Goal: Task Accomplishment & Management: Complete application form

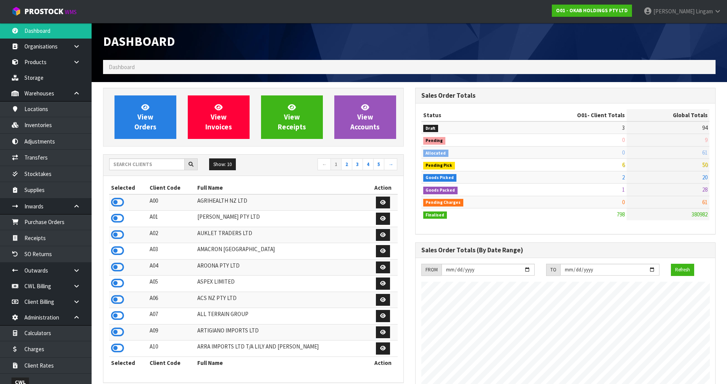
scroll to position [578, 312]
click at [155, 165] on input "text" at bounding box center [147, 164] width 76 height 12
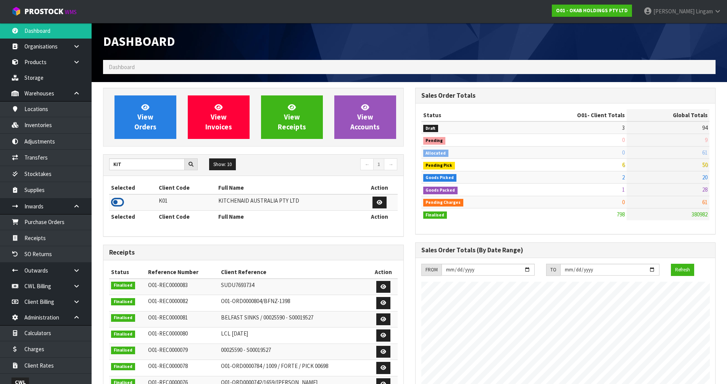
click at [116, 202] on icon at bounding box center [117, 202] width 13 height 11
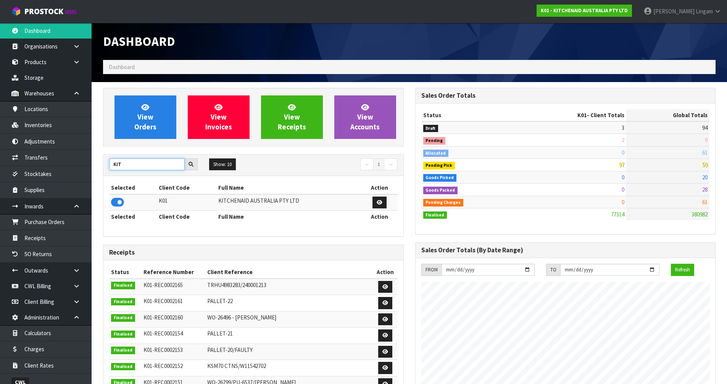
drag, startPoint x: 133, startPoint y: 168, endPoint x: 91, endPoint y: 171, distance: 41.7
click at [91, 171] on body "Toggle navigation ProStock WMS K01 - KITCHENAID AUSTRALIA PTY LTD [PERSON_NAME]…" at bounding box center [363, 192] width 727 height 384
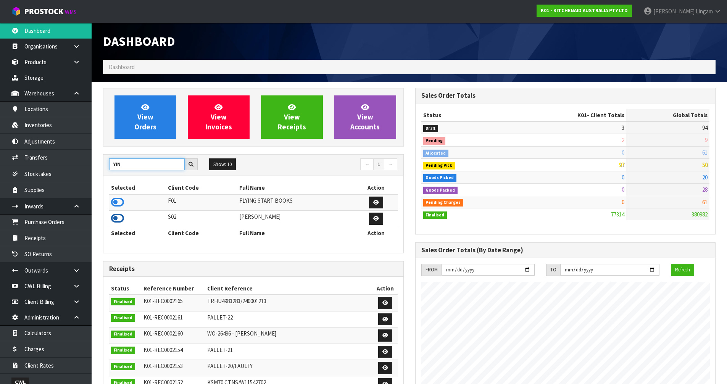
type input "YIN"
click at [118, 220] on icon at bounding box center [117, 218] width 13 height 11
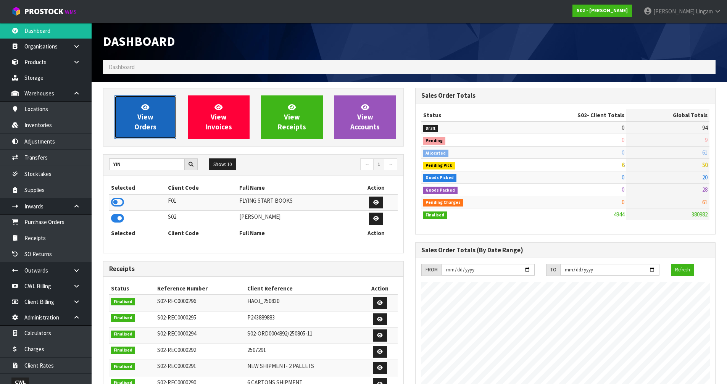
click at [129, 126] on link "View Orders" at bounding box center [146, 117] width 62 height 44
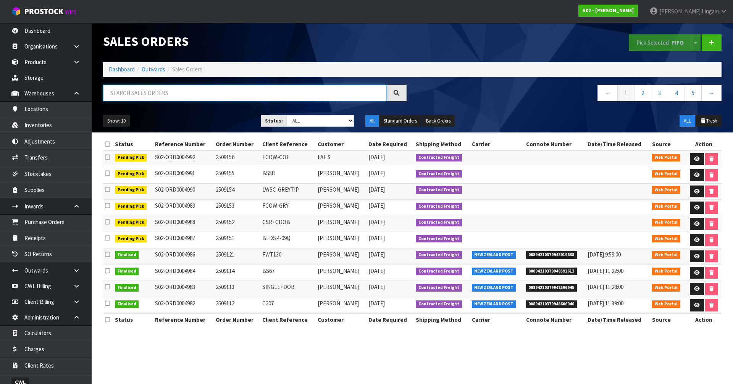
click at [184, 92] on input "text" at bounding box center [245, 93] width 284 height 16
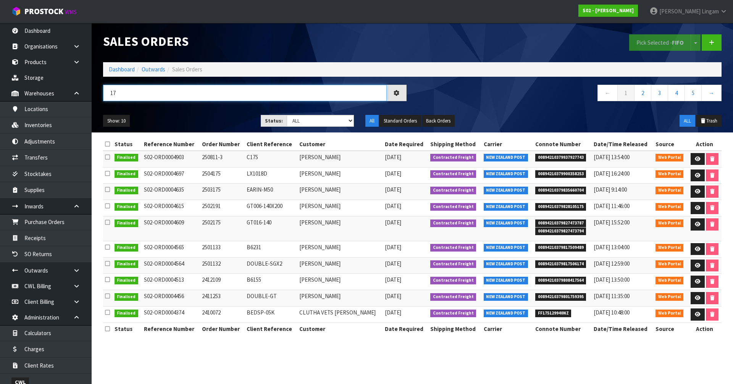
type input "1"
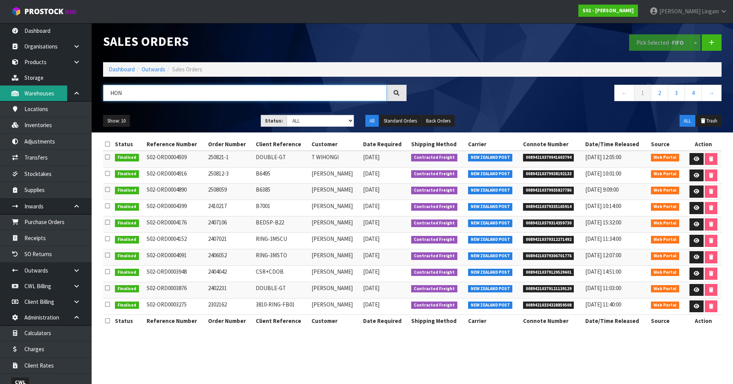
type input "HON"
click at [120, 71] on link "Dashboard" at bounding box center [122, 69] width 26 height 7
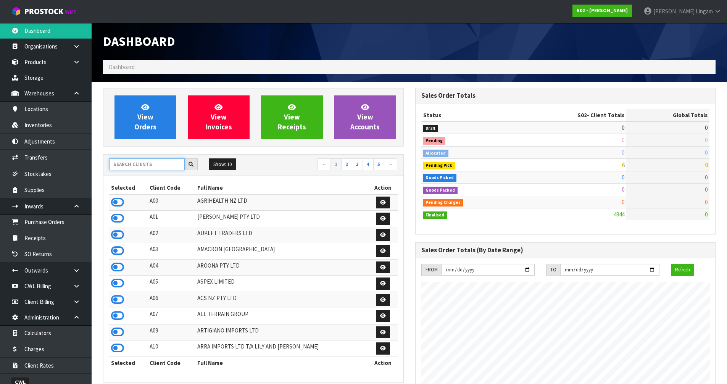
click at [144, 163] on input "text" at bounding box center [147, 164] width 76 height 12
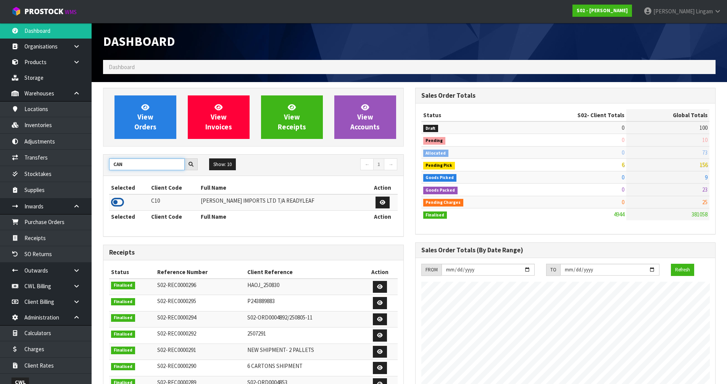
type input "CAN"
click at [118, 199] on icon at bounding box center [117, 202] width 13 height 11
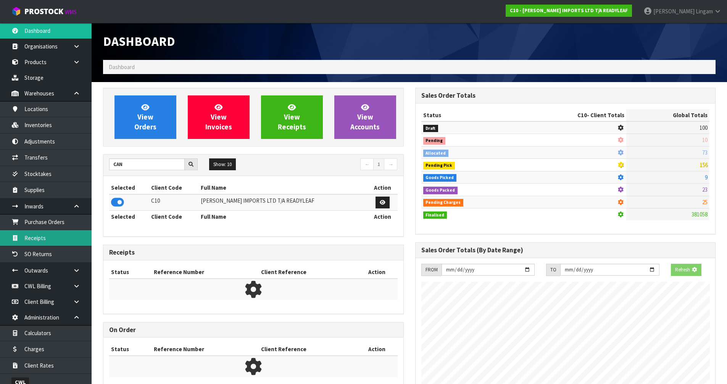
scroll to position [492, 312]
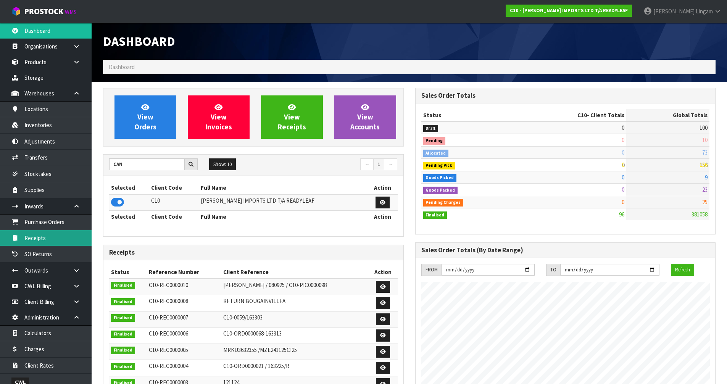
click at [70, 240] on link "Receipts" at bounding box center [46, 238] width 92 height 16
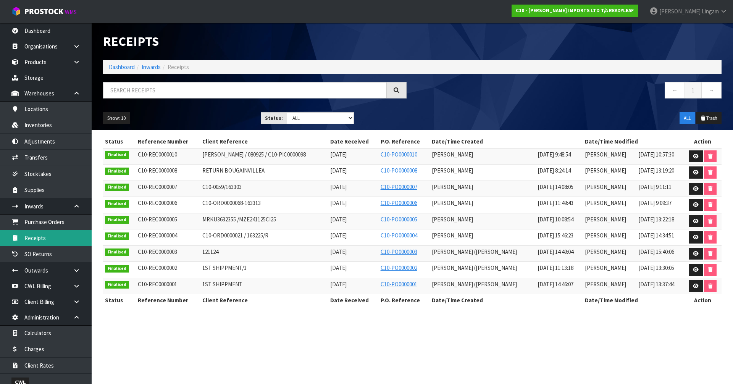
click at [50, 237] on link "Receipts" at bounding box center [46, 238] width 92 height 16
click at [691, 151] on link at bounding box center [696, 156] width 14 height 12
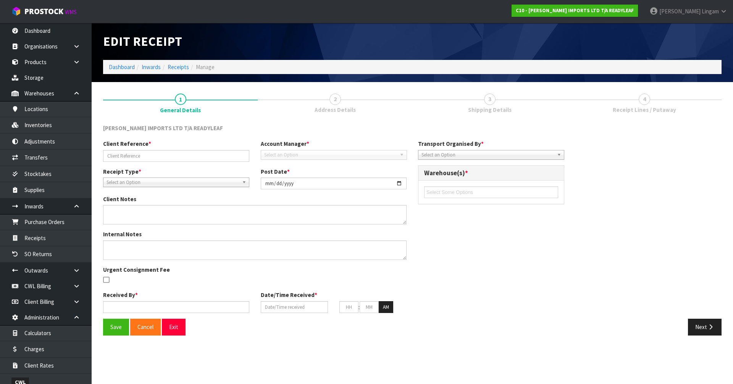
type input "[PERSON_NAME] / 080925 / C10-PIC0000098"
type input "[DATE]"
type textarea "[PERSON_NAME]"
type textarea "DROP OFF 3 UNITS OF RTRS 105 KARO TRELLIS. PLEASE ACCEPT RETURN AND PROVIDE HER…"
type input "[PERSON_NAME]"
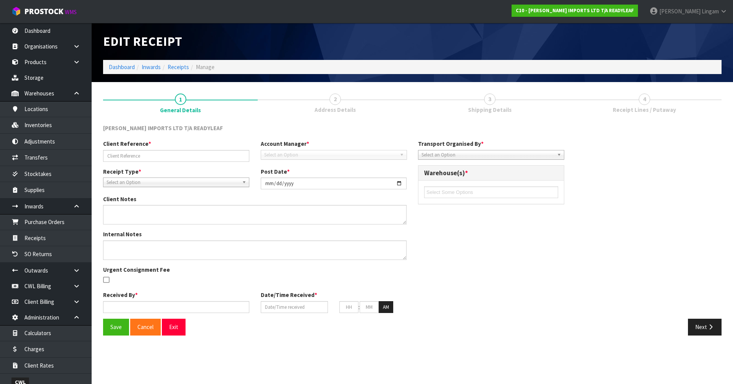
type input "[DATE]"
type input "09"
type input "48"
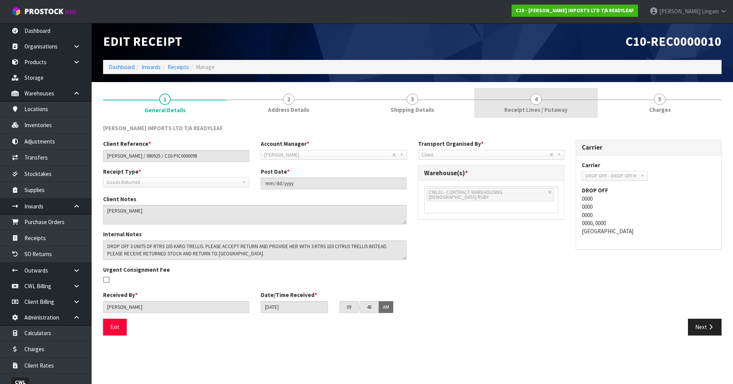
click at [585, 115] on link "4 Receipt Lines / Putaway" at bounding box center [536, 103] width 124 height 30
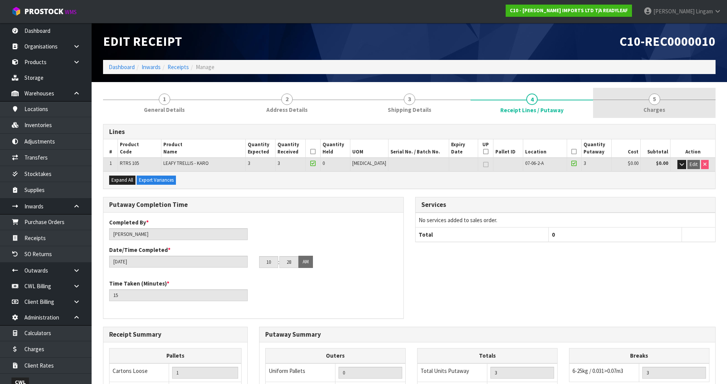
drag, startPoint x: 653, startPoint y: 111, endPoint x: 652, endPoint y: 106, distance: 4.4
click at [652, 110] on span "Charges" at bounding box center [655, 110] width 22 height 8
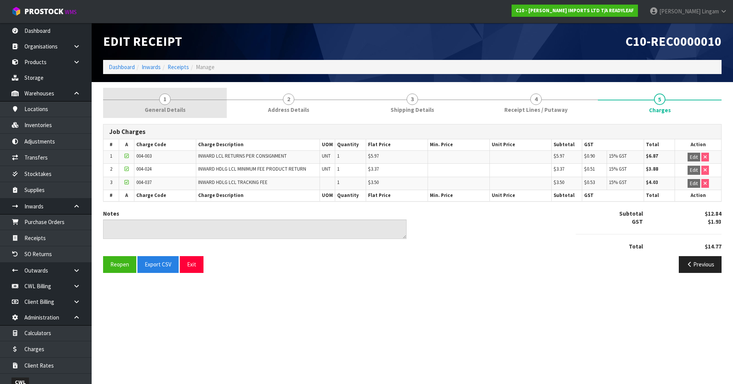
click at [189, 104] on link "1 General Details" at bounding box center [165, 103] width 124 height 30
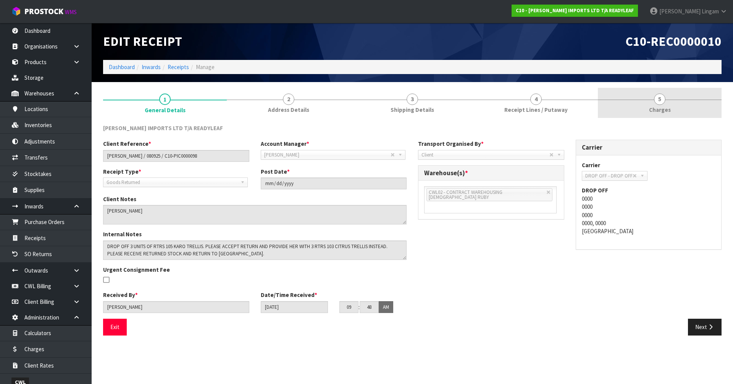
click at [662, 111] on span "Charges" at bounding box center [660, 110] width 22 height 8
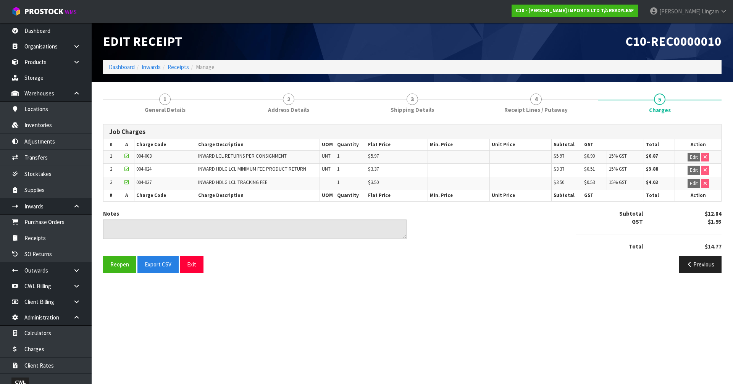
drag, startPoint x: 362, startPoint y: 294, endPoint x: 360, endPoint y: 284, distance: 10.9
click at [361, 293] on section "Edit Receipt C10-REC0000010 Dashboard Inwards Receipts Manage 1 General Details…" at bounding box center [366, 192] width 733 height 384
click at [127, 66] on link "Dashboard" at bounding box center [122, 66] width 26 height 7
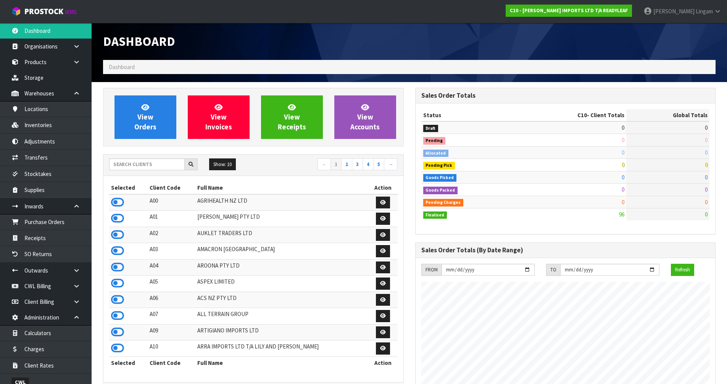
scroll to position [492, 312]
click at [149, 166] on input "text" at bounding box center [147, 164] width 76 height 12
click at [163, 164] on input "text" at bounding box center [147, 164] width 76 height 12
click at [172, 164] on input "text" at bounding box center [147, 164] width 76 height 12
click at [166, 166] on input "text" at bounding box center [147, 164] width 76 height 12
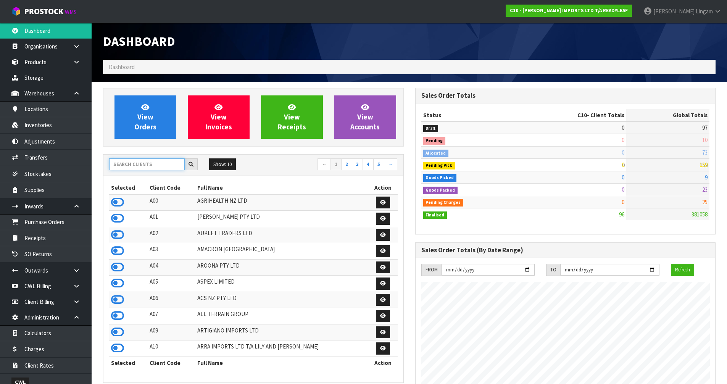
click at [166, 161] on input "text" at bounding box center [147, 164] width 76 height 12
click at [161, 168] on input "text" at bounding box center [147, 164] width 76 height 12
click at [148, 166] on input "text" at bounding box center [147, 164] width 76 height 12
